Goal: Task Accomplishment & Management: Complete application form

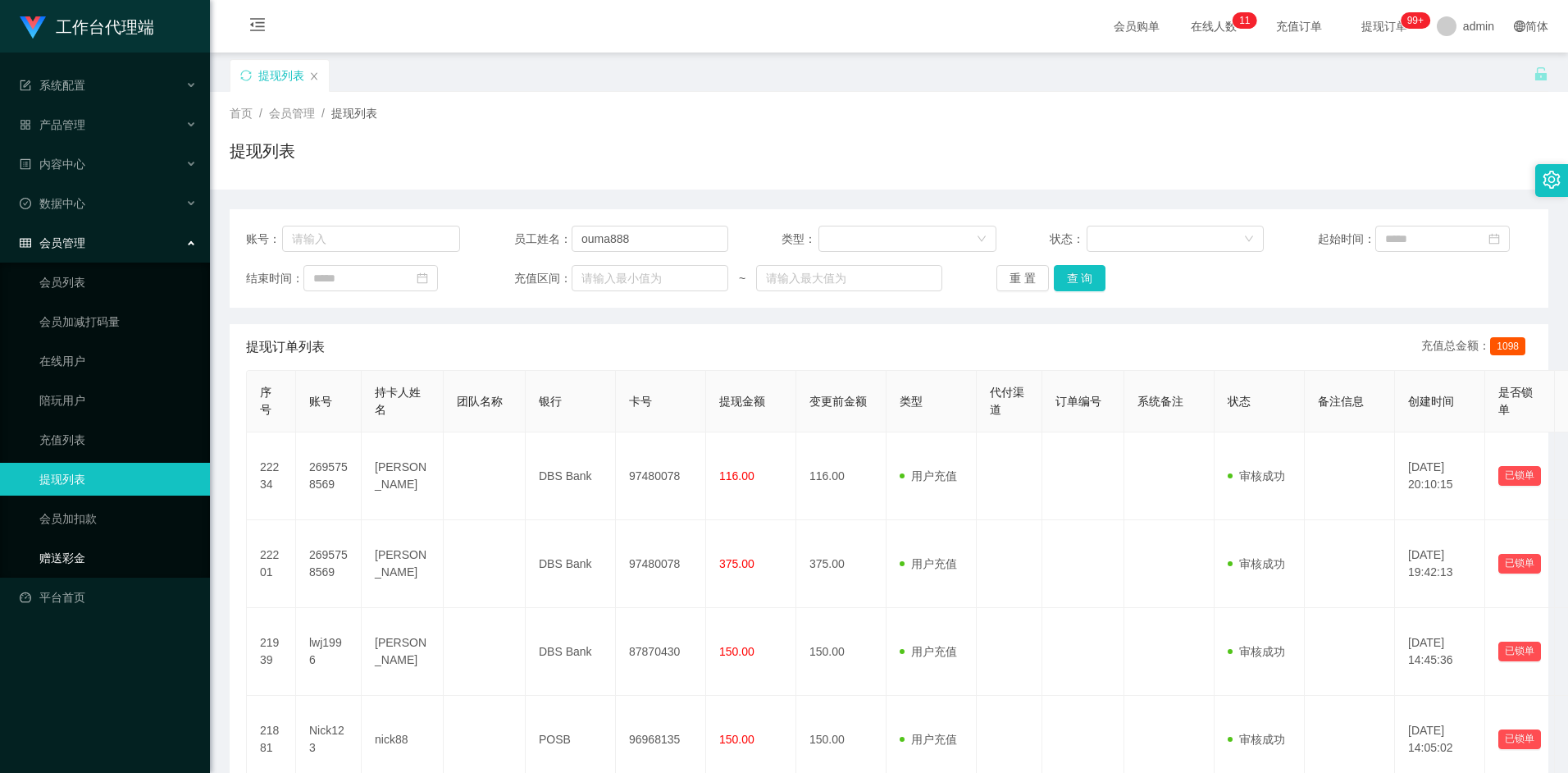
click at [74, 556] on link "赠送彩金" at bounding box center [118, 557] width 157 height 33
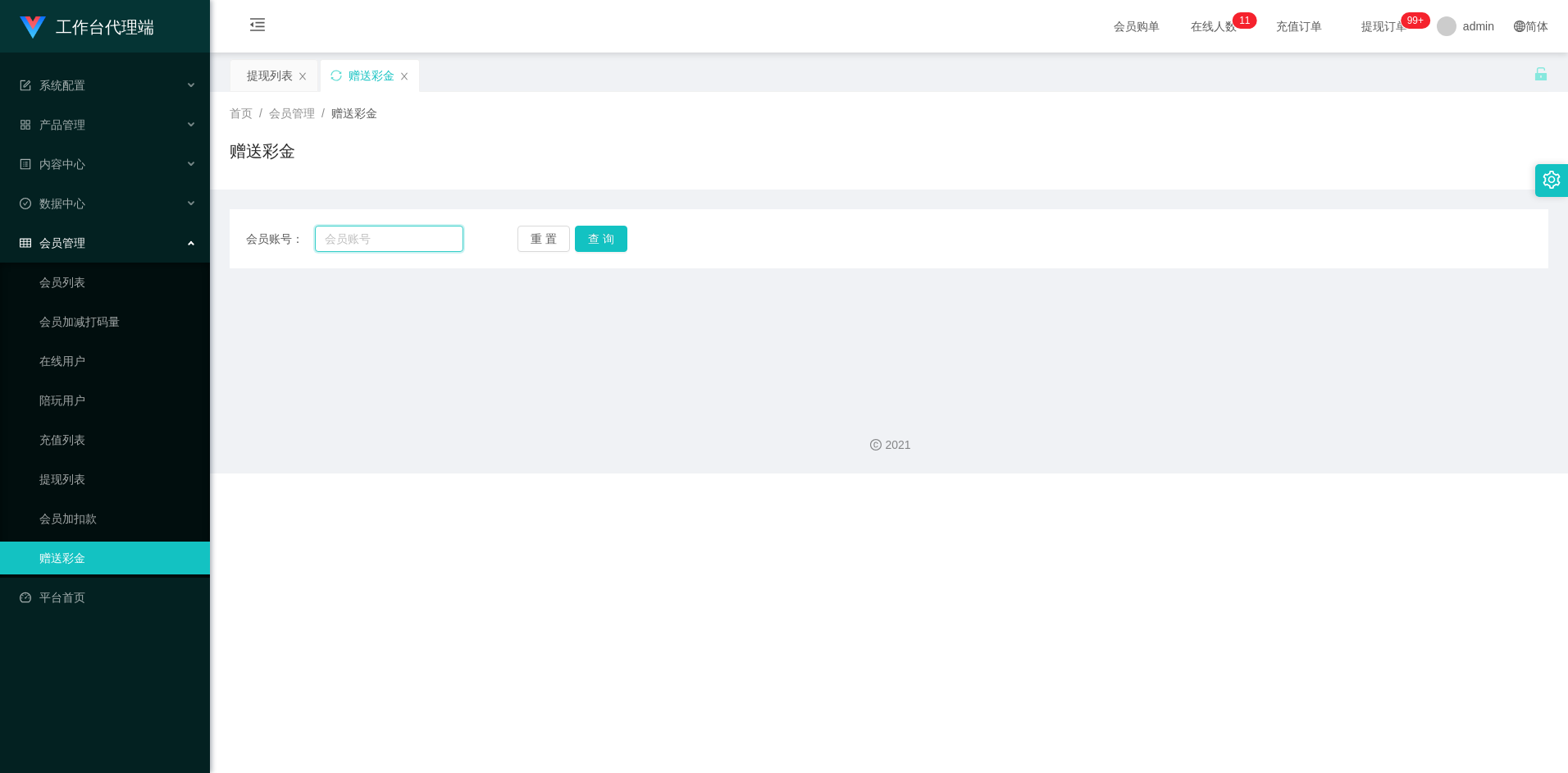
click at [377, 240] on input "text" at bounding box center [388, 238] width 148 height 26
paste input "2695758569"
type input "2695758569"
click at [611, 232] on button "查 询" at bounding box center [601, 238] width 52 height 26
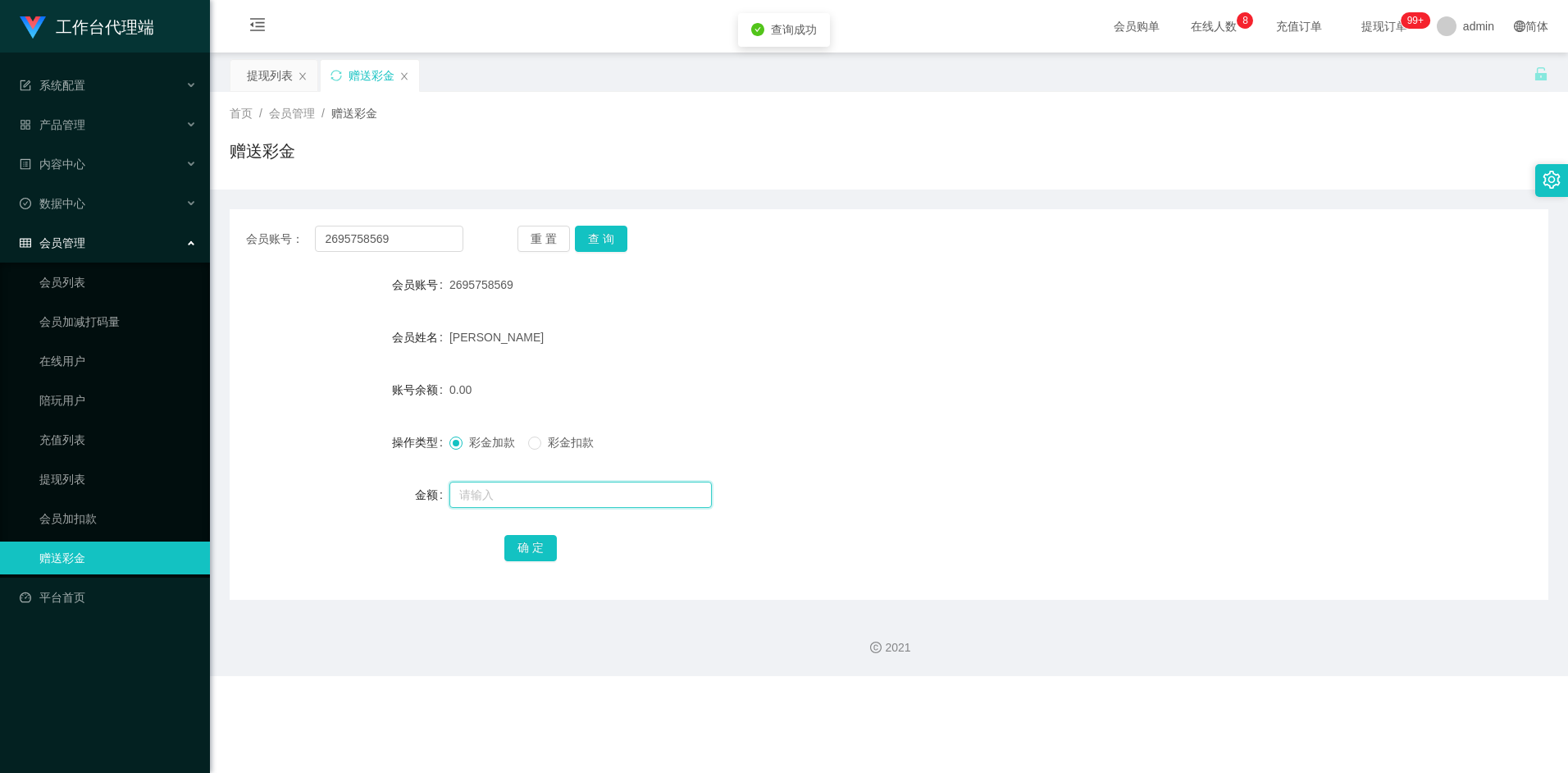
click at [504, 496] on input "text" at bounding box center [581, 494] width 262 height 26
type input "8"
drag, startPoint x: 541, startPoint y: 544, endPoint x: 538, endPoint y: 532, distance: 12.4
click at [541, 544] on button "确 定" at bounding box center [531, 547] width 52 height 26
click at [911, 332] on div "[PERSON_NAME]" at bounding box center [834, 337] width 769 height 33
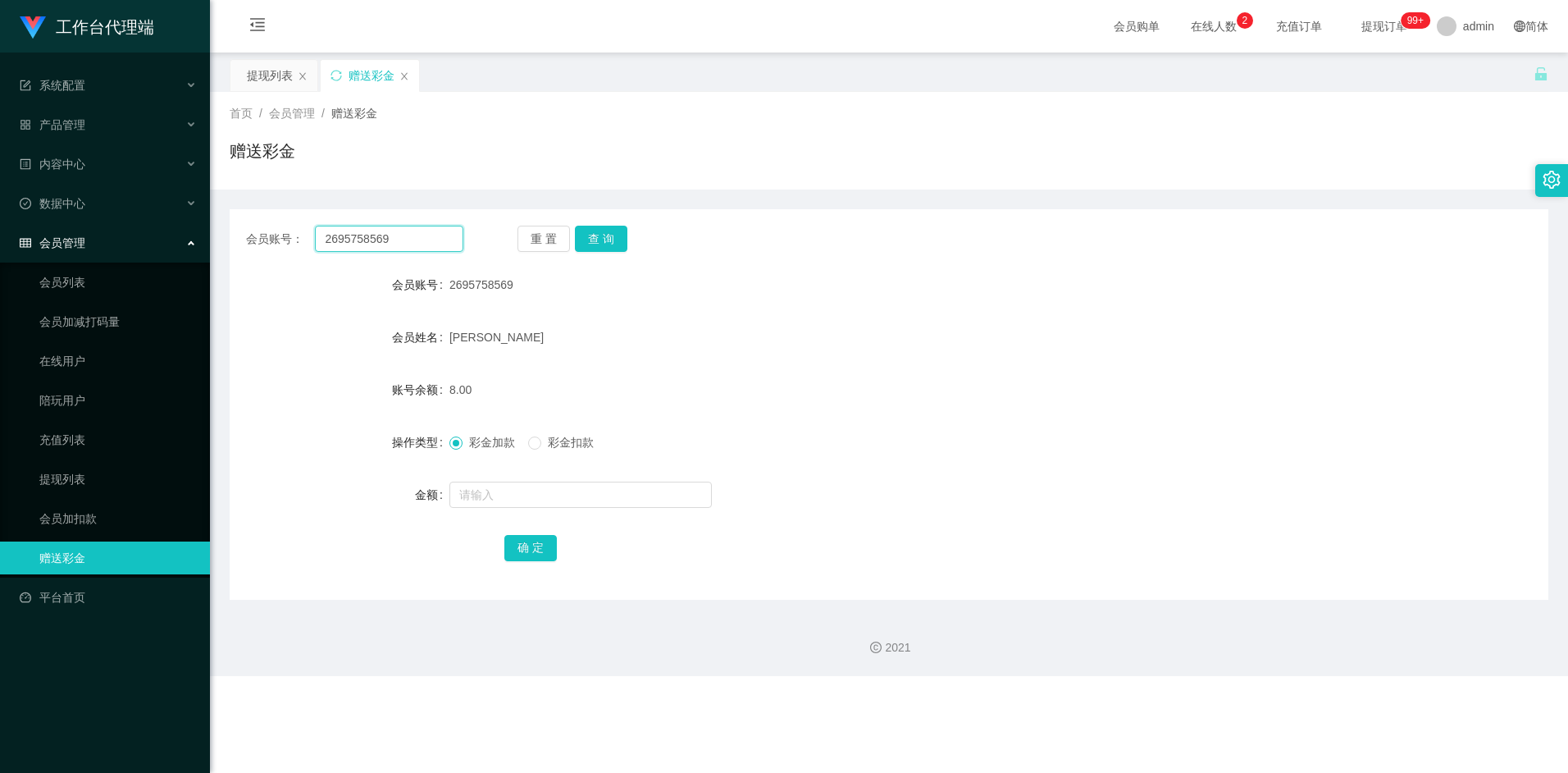
click at [423, 243] on input "2695758569" at bounding box center [388, 238] width 148 height 26
click at [604, 233] on button "查 询" at bounding box center [601, 238] width 52 height 26
click at [509, 488] on input "text" at bounding box center [581, 494] width 262 height 26
type input "8"
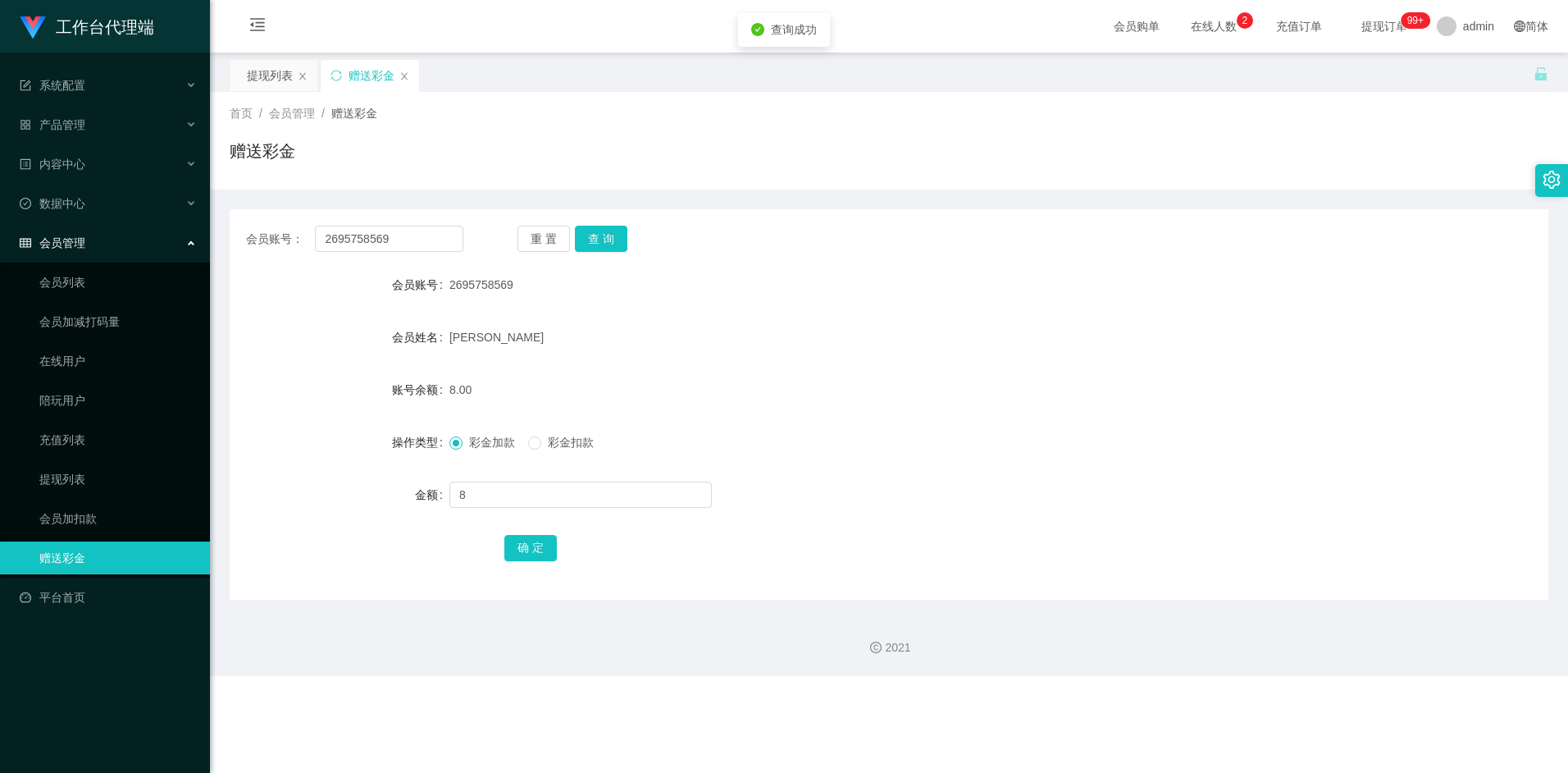
click at [560, 557] on div "确 定" at bounding box center [889, 547] width 769 height 33
click at [553, 553] on button "确 定" at bounding box center [531, 547] width 52 height 26
click at [894, 414] on form "会员账号 2695758569 会员姓名 [PERSON_NAME] 账号余额 16.00 操作类型 彩金加款 彩金扣款 金额 确 定" at bounding box center [889, 415] width 1319 height 295
click at [477, 491] on input "text" at bounding box center [581, 494] width 262 height 26
type input "8"
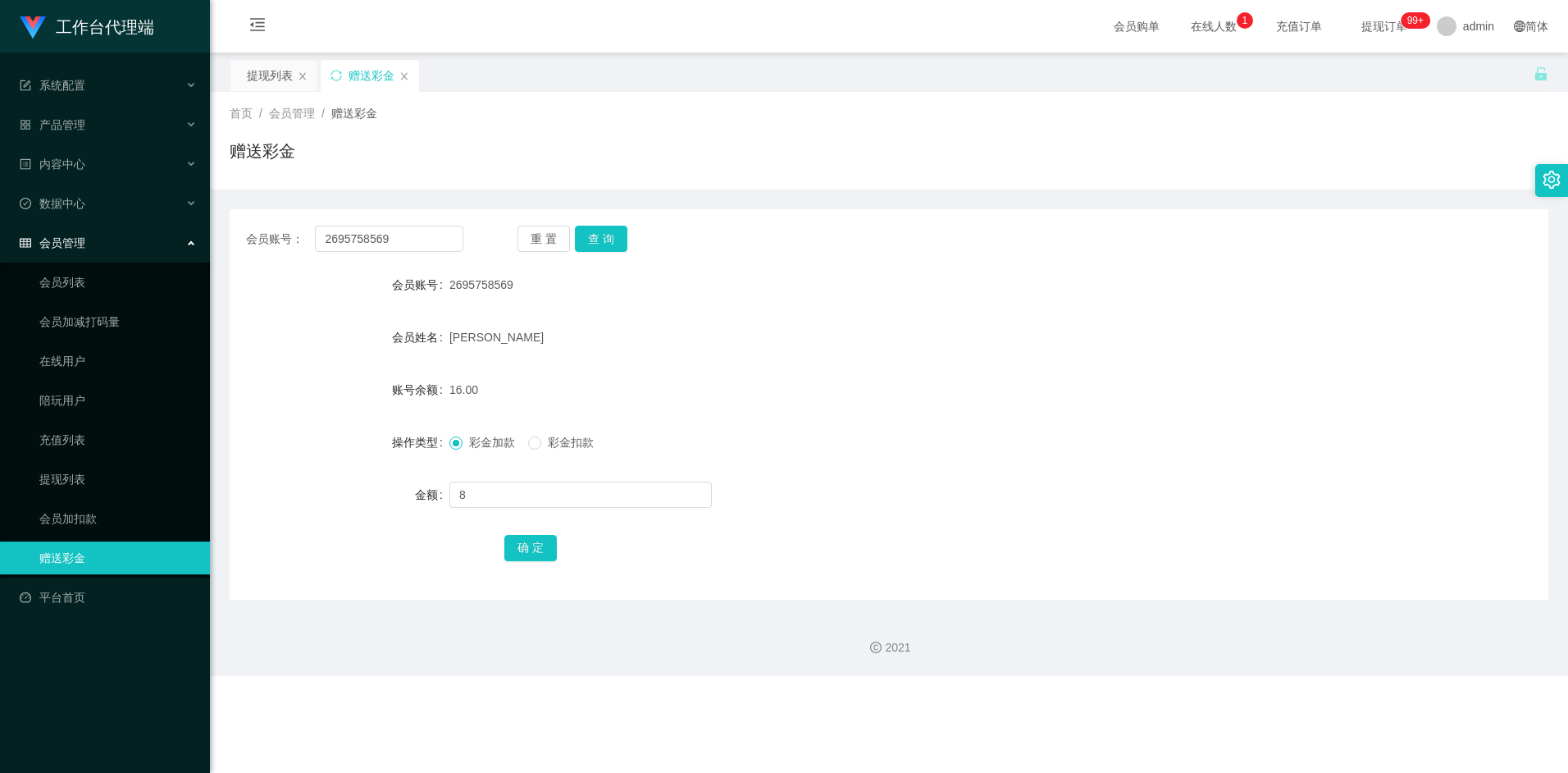
click at [565, 549] on div "确 定" at bounding box center [889, 547] width 769 height 33
click at [540, 546] on button "确 定" at bounding box center [531, 547] width 52 height 26
click at [984, 169] on div "赠送彩金" at bounding box center [889, 157] width 1319 height 38
